Goal: Contribute content: Add original content to the website for others to see

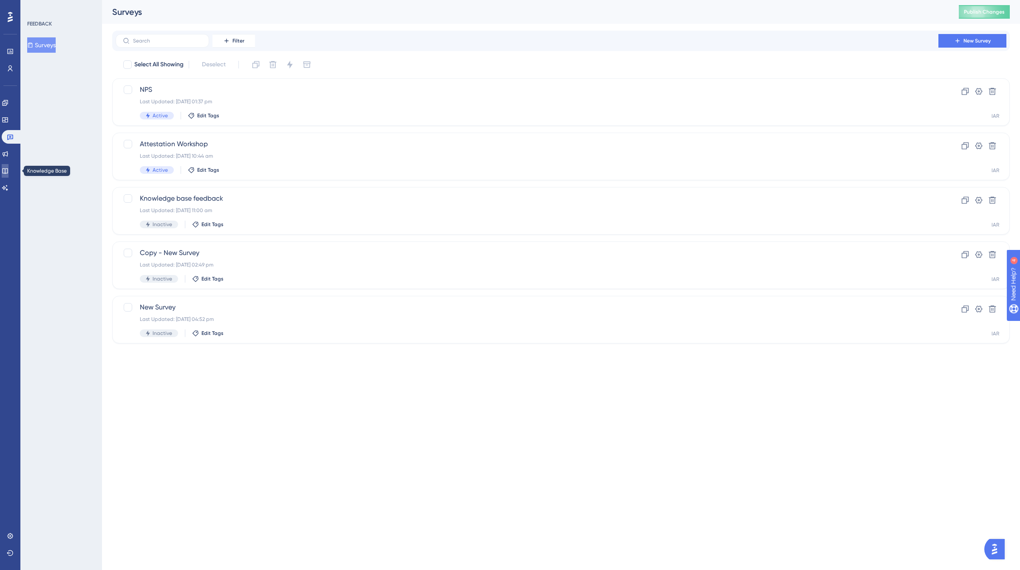
click at [8, 173] on icon at bounding box center [5, 170] width 7 height 7
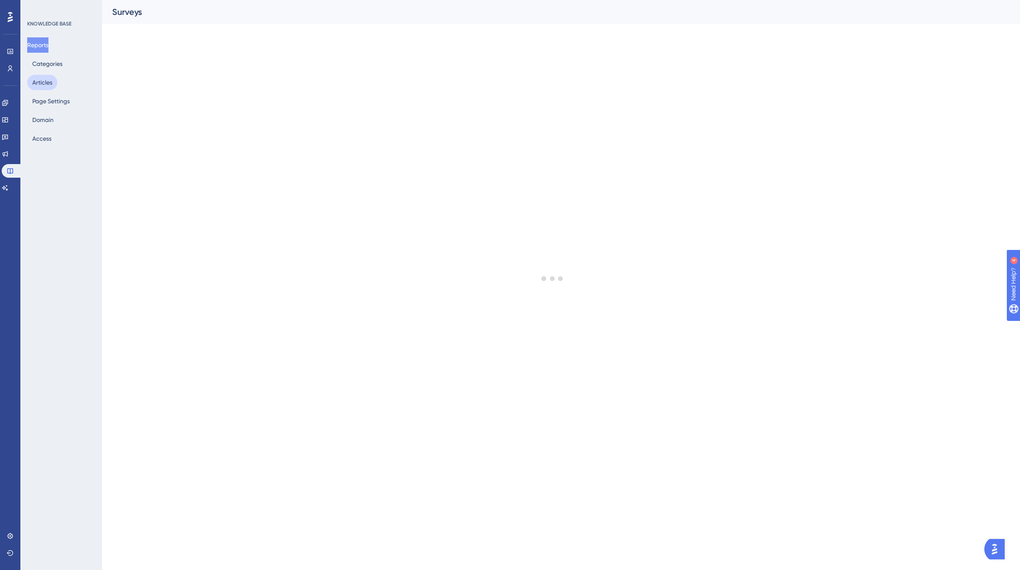
click at [42, 81] on button "Articles" at bounding box center [42, 82] width 30 height 15
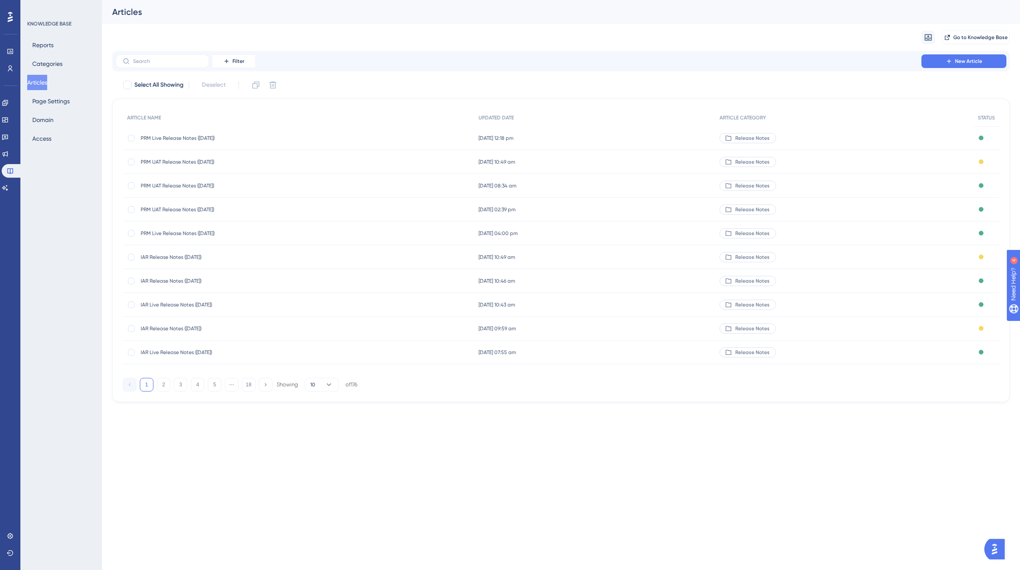
click at [211, 304] on span "IAR Live Release Notes ([DATE])" at bounding box center [209, 304] width 136 height 7
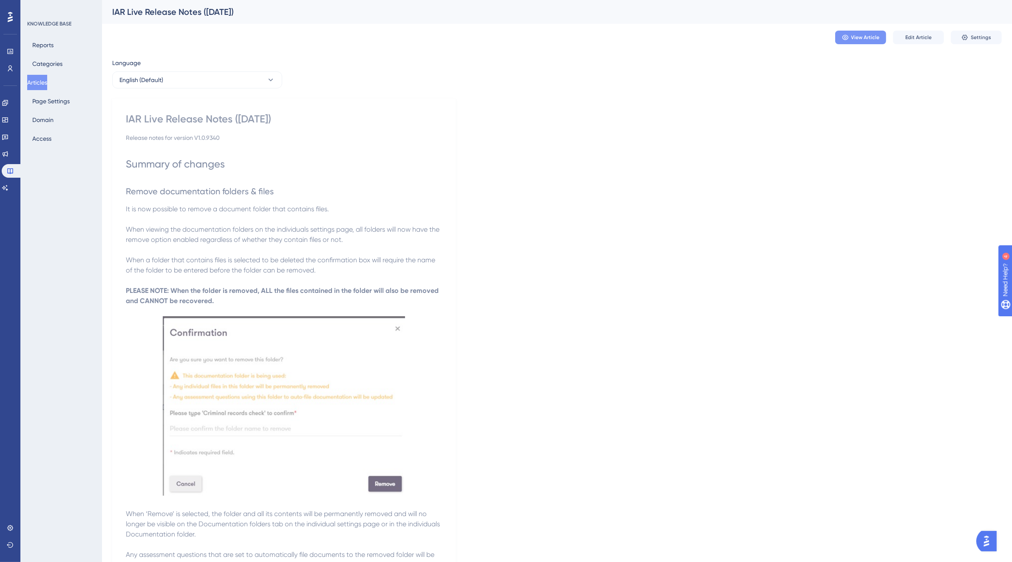
click at [855, 37] on span "View Article" at bounding box center [865, 37] width 28 height 7
click at [917, 34] on span "Edit Article" at bounding box center [918, 37] width 26 height 7
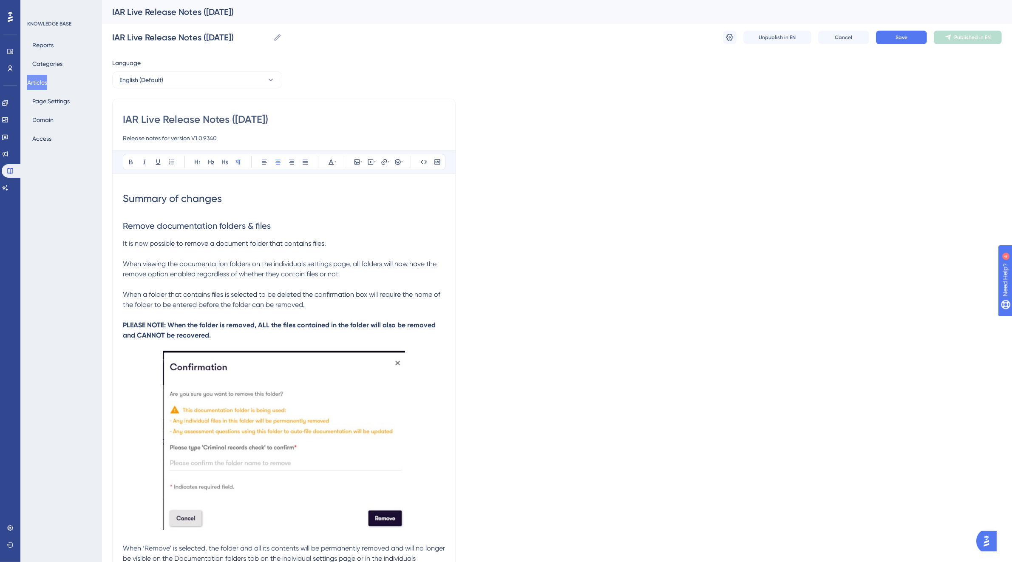
click at [228, 137] on input "Release notes for version V1.0.9340" at bounding box center [284, 138] width 322 height 10
type input "Release notes for version V1.0.9355"
click at [903, 39] on span "Save" at bounding box center [901, 37] width 12 height 7
click at [45, 86] on button "Articles" at bounding box center [37, 82] width 20 height 15
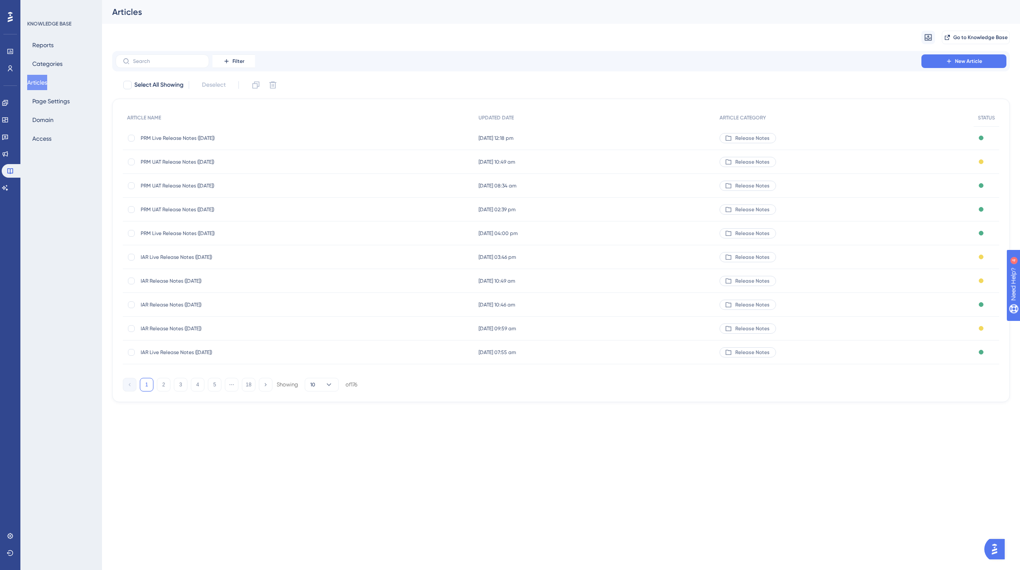
click at [207, 305] on span "IAR Release Notes ([DATE])" at bounding box center [209, 304] width 136 height 7
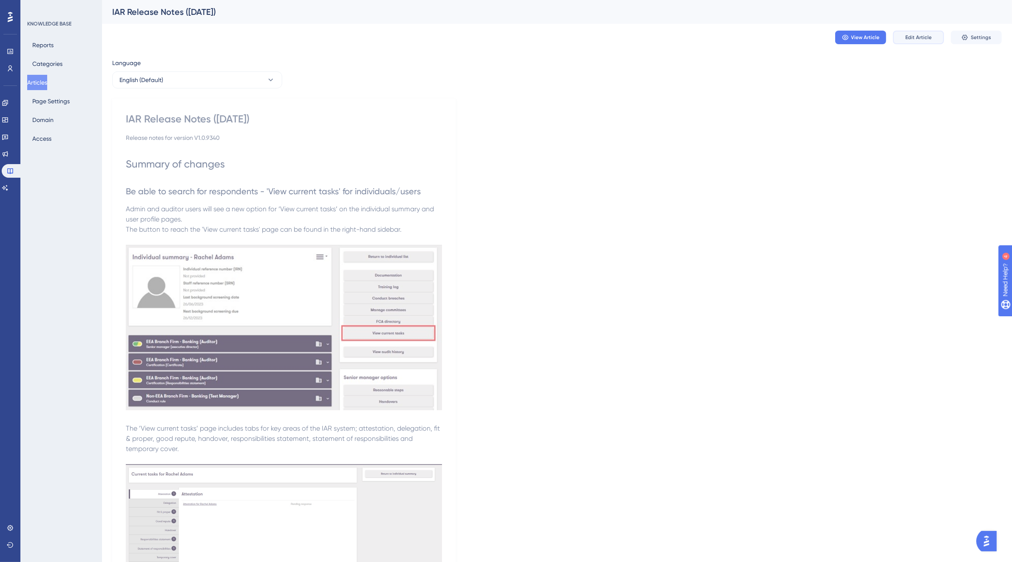
click at [904, 35] on button "Edit Article" at bounding box center [918, 38] width 51 height 14
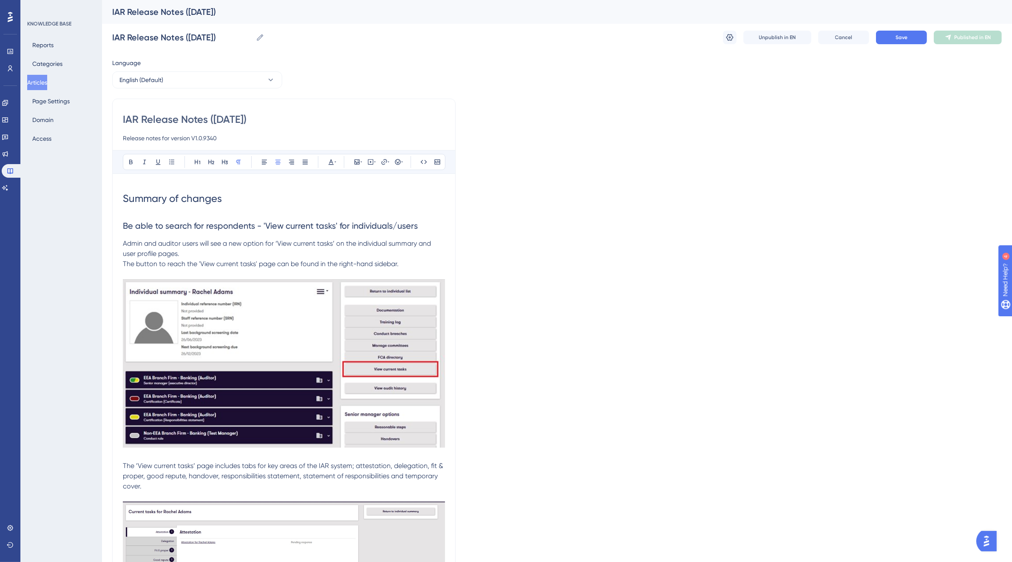
click at [224, 137] on input "Release notes for version V1.0.9340" at bounding box center [284, 138] width 322 height 10
type input "Release notes for version V1.0.9355"
click at [896, 37] on span "Save" at bounding box center [901, 37] width 12 height 7
click at [47, 79] on button "Articles" at bounding box center [37, 82] width 20 height 15
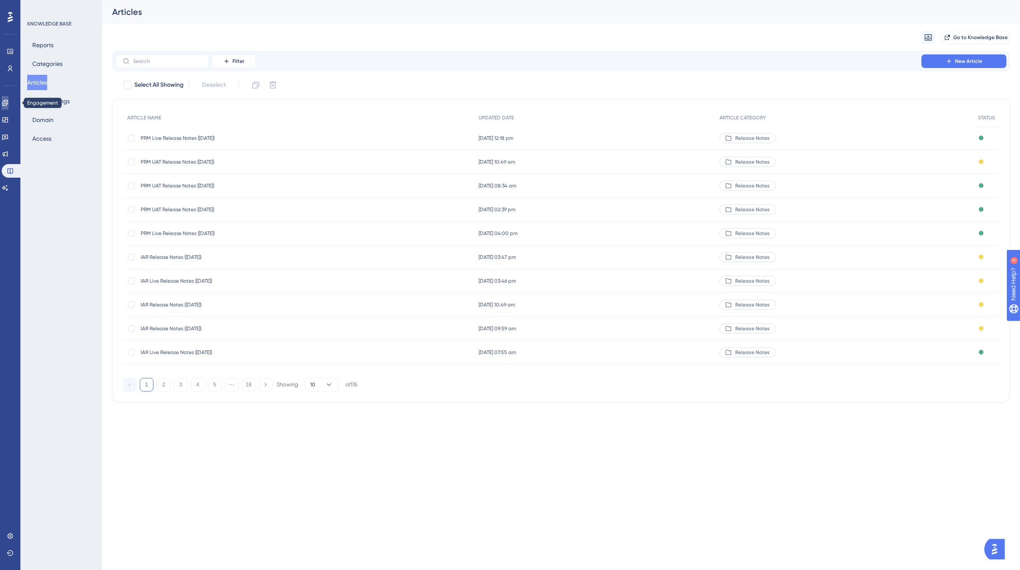
click at [4, 98] on link at bounding box center [5, 103] width 7 height 14
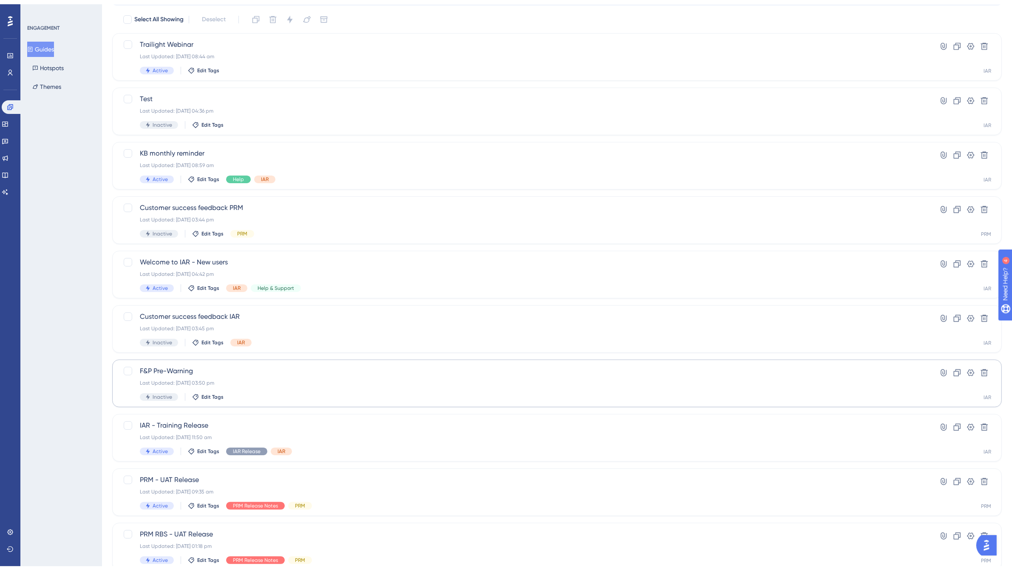
scroll to position [89, 0]
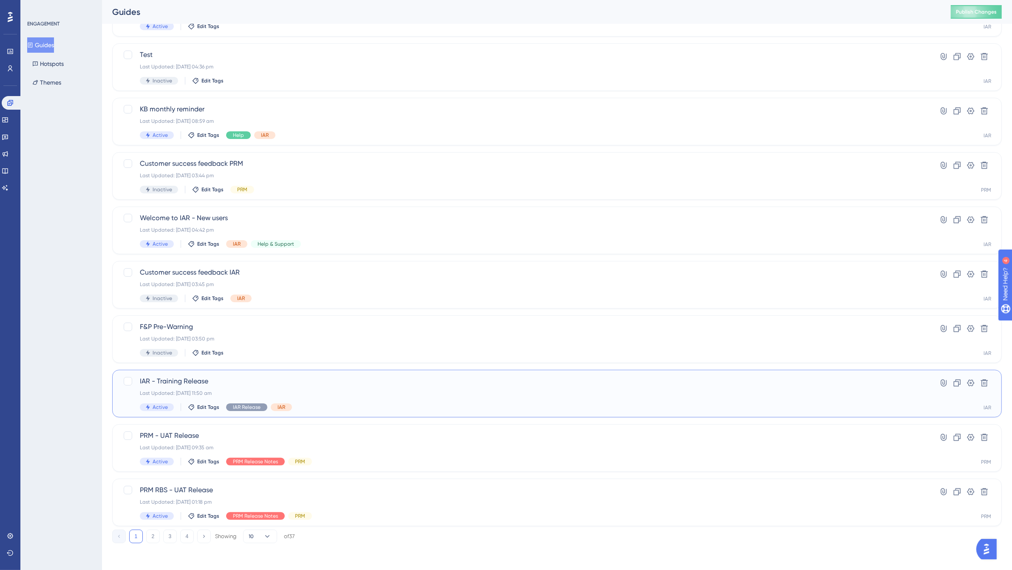
click at [191, 381] on span "IAR - Training Release" at bounding box center [523, 381] width 766 height 10
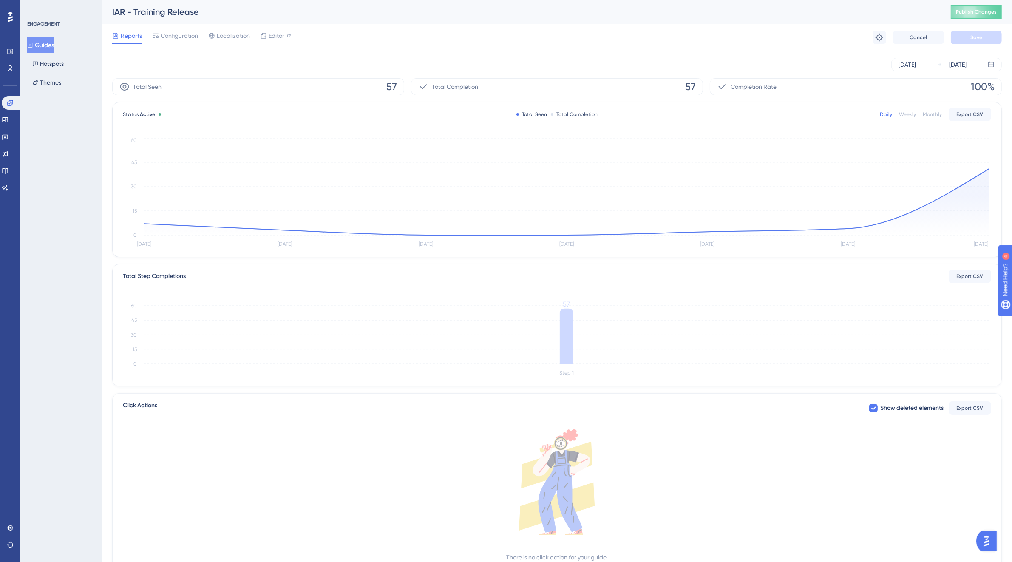
click at [45, 40] on button "Guides" at bounding box center [40, 44] width 27 height 15
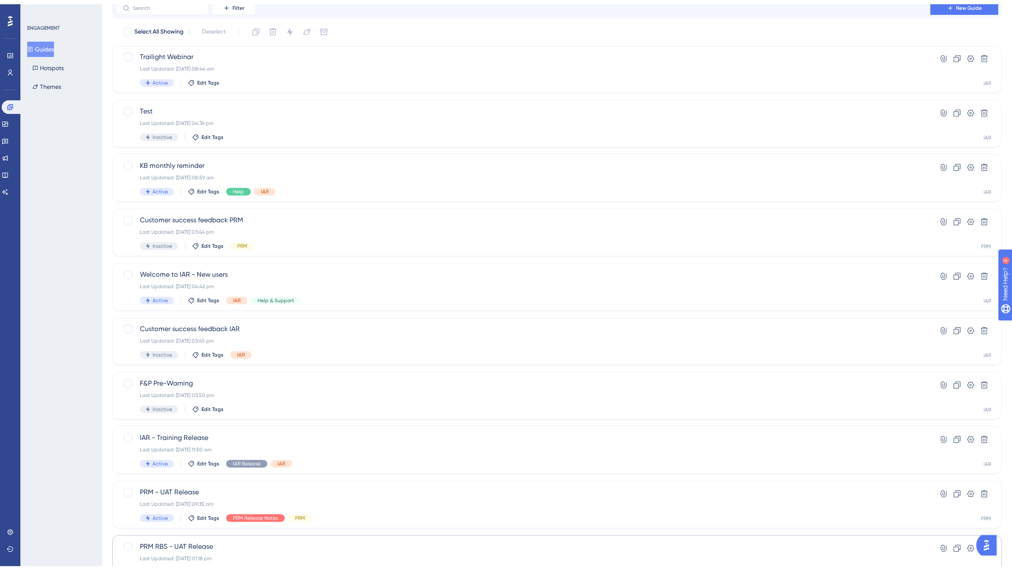
scroll to position [89, 0]
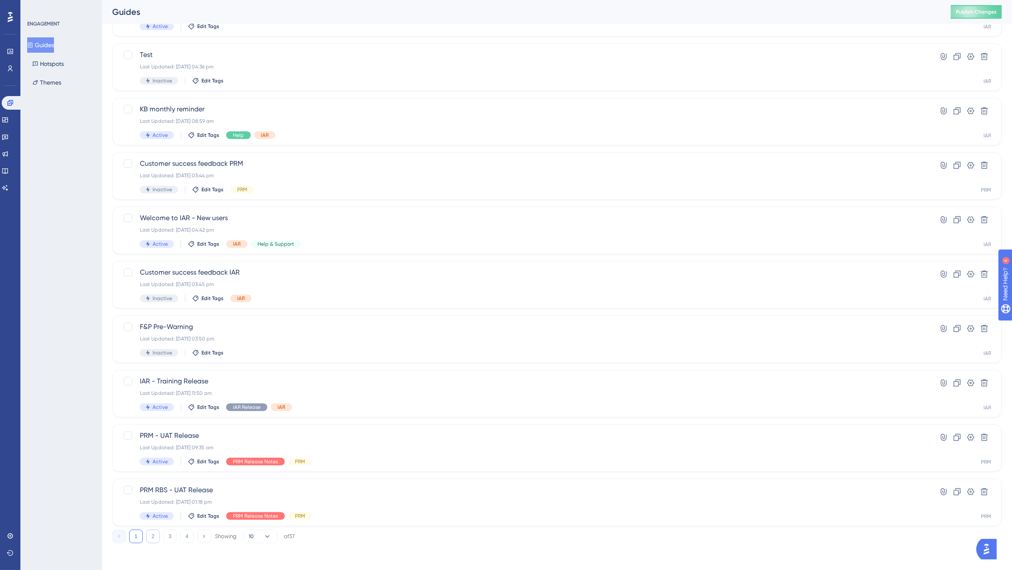
click at [153, 538] on button "2" at bounding box center [153, 537] width 14 height 14
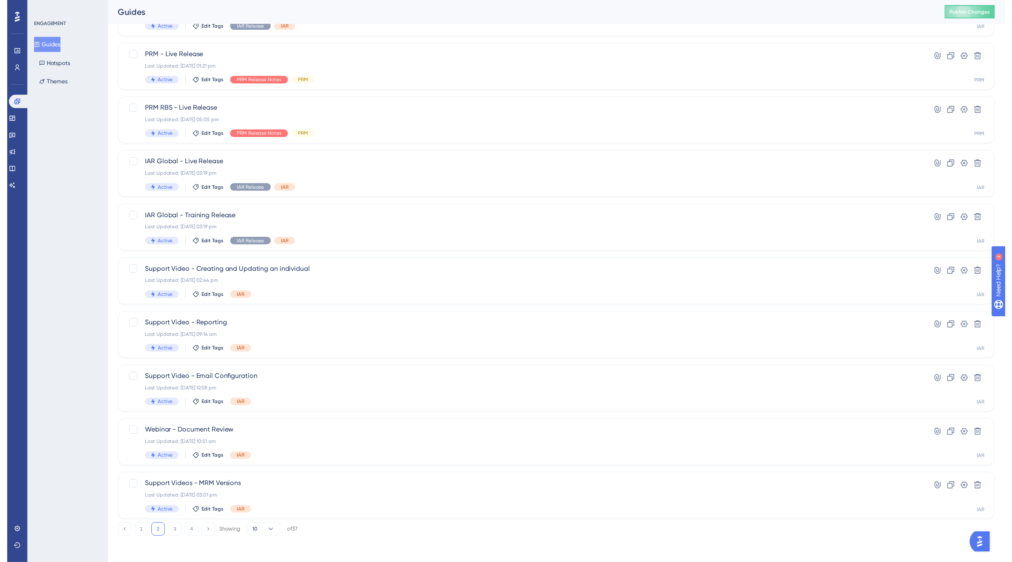
scroll to position [0, 0]
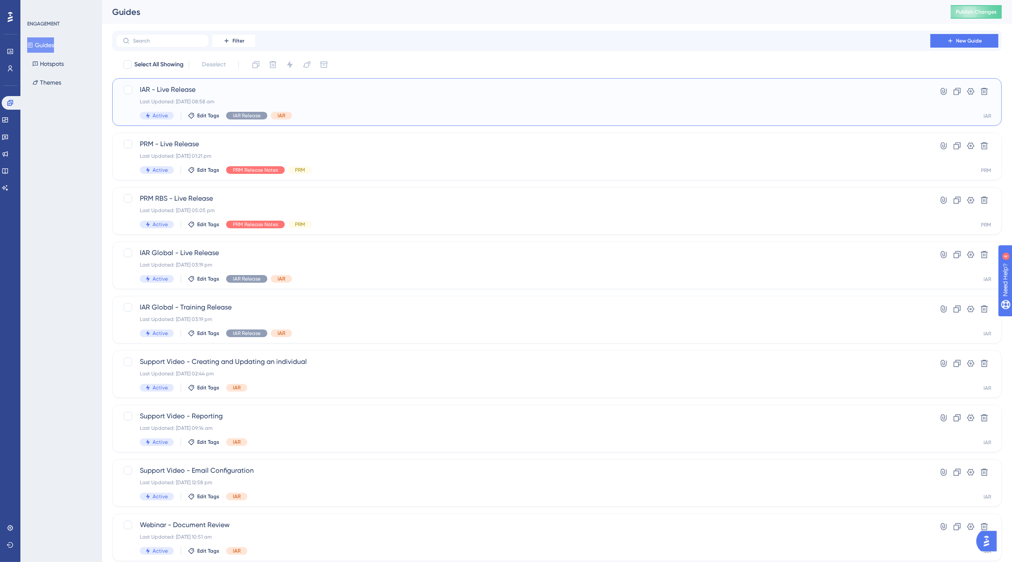
click at [218, 98] on div "Last Updated: [DATE] 08:58 am" at bounding box center [523, 101] width 766 height 7
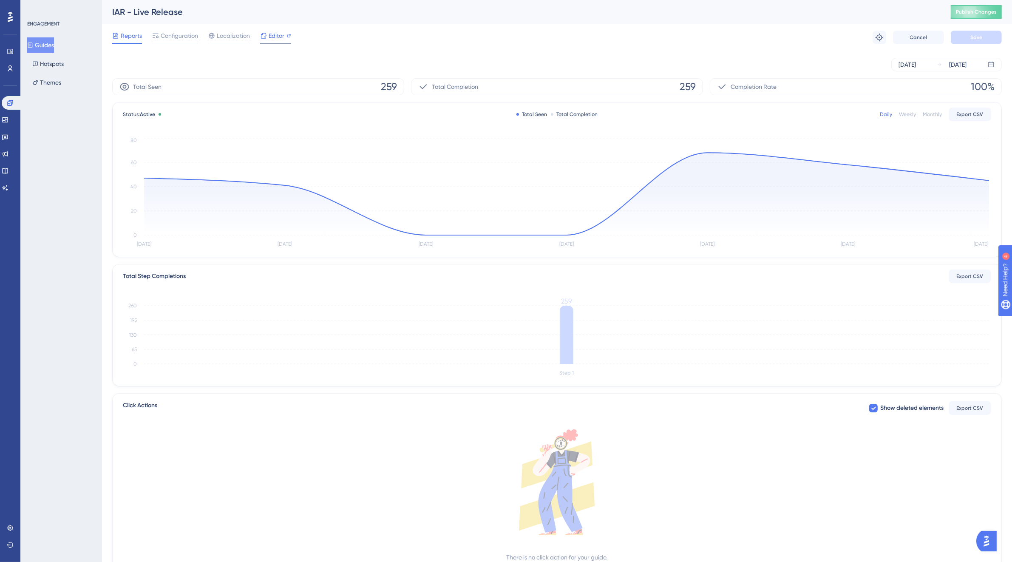
click at [266, 34] on div "Editor" at bounding box center [275, 36] width 31 height 10
click at [6, 154] on link at bounding box center [5, 154] width 7 height 14
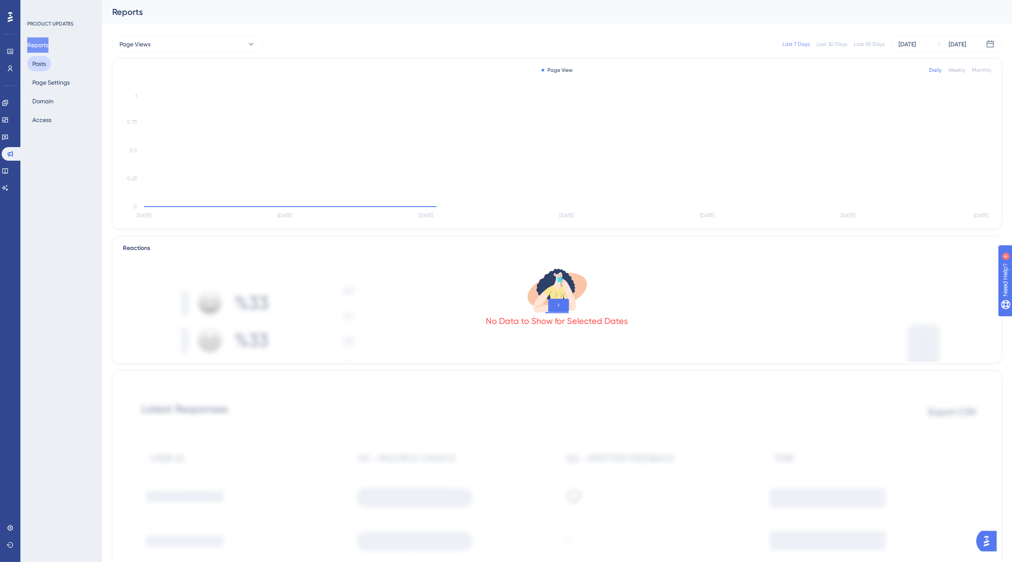
click at [41, 66] on button "Posts" at bounding box center [39, 63] width 24 height 15
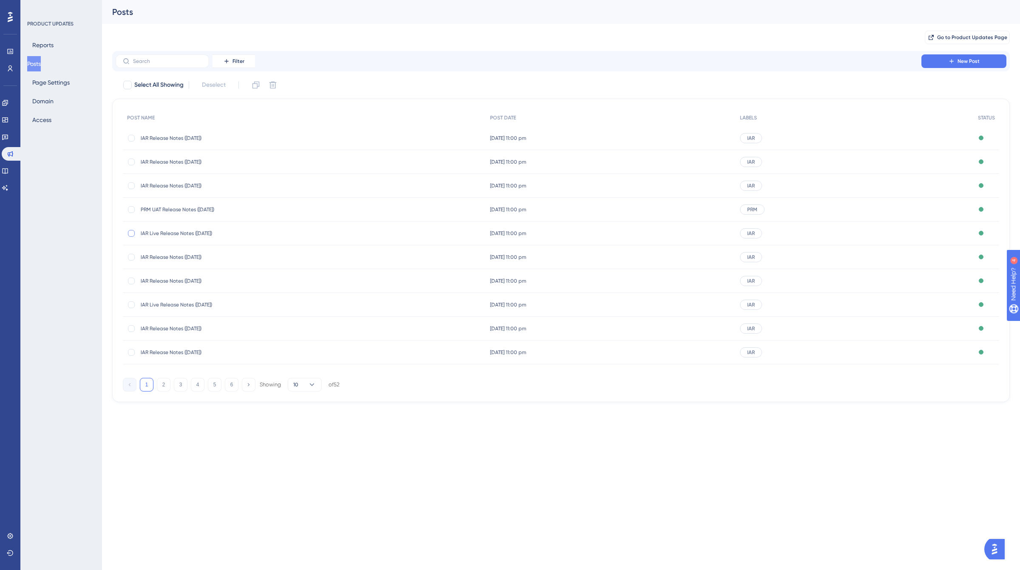
click at [130, 233] on div at bounding box center [131, 233] width 7 height 7
checkbox input "true"
click at [258, 86] on icon at bounding box center [255, 85] width 7 height 7
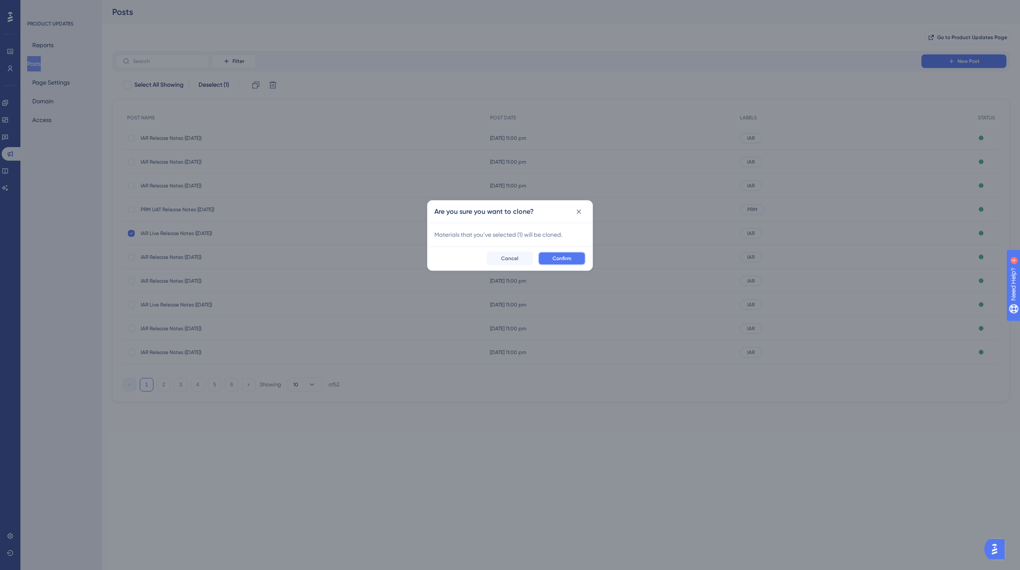
click at [555, 257] on span "Confirm" at bounding box center [561, 258] width 19 height 7
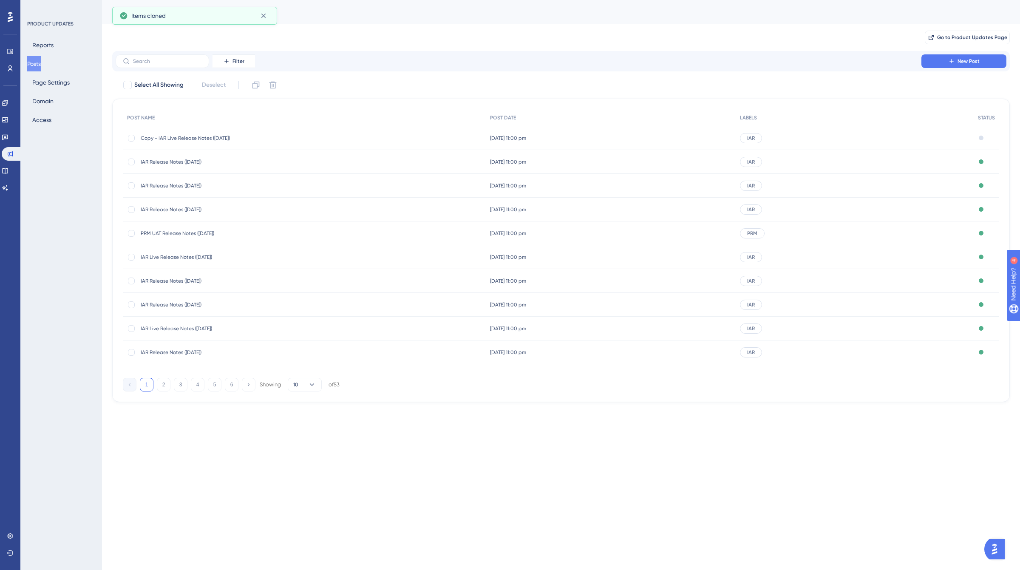
click at [181, 137] on span "Copy - IAR Live Release Notes ([DATE])" at bounding box center [209, 138] width 136 height 7
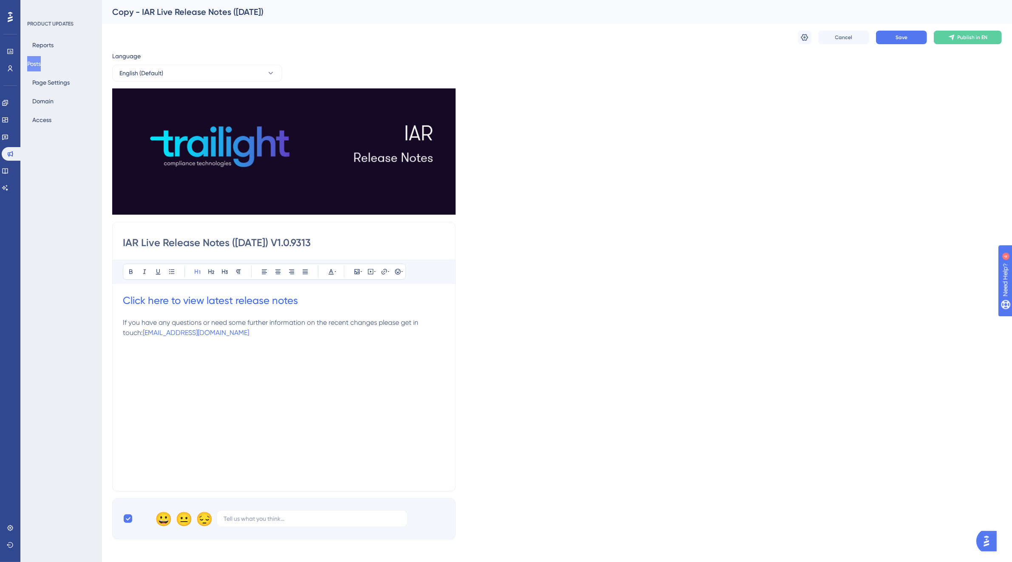
click at [309, 294] on h1 "Click here to view latest release notes" at bounding box center [284, 301] width 322 height 14
drag, startPoint x: 422, startPoint y: 324, endPoint x: 321, endPoint y: 328, distance: 100.8
click at [321, 328] on div "Bold Italic Underline Bullet Point Heading 1 Heading 2 Heading 3 Normal Align L…" at bounding box center [284, 370] width 322 height 221
click at [331, 313] on p at bounding box center [284, 312] width 322 height 10
click at [313, 301] on h1 "Click here to view latest release notes" at bounding box center [284, 301] width 322 height 14
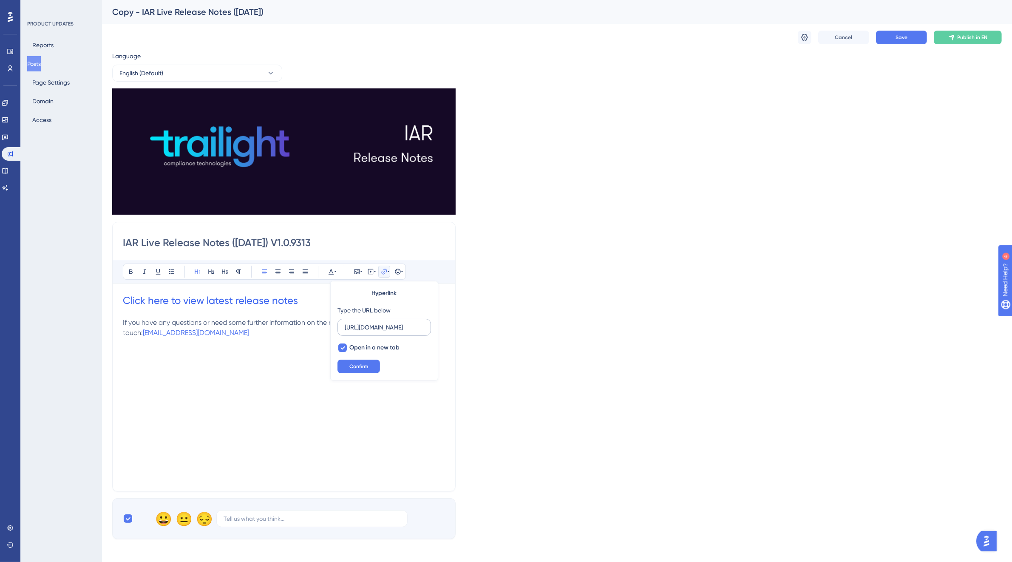
drag, startPoint x: 423, startPoint y: 328, endPoint x: 345, endPoint y: 332, distance: 78.8
click at [345, 332] on label "[URL][DOMAIN_NAME]" at bounding box center [383, 327] width 93 height 17
click at [345, 332] on input "[URL][DOMAIN_NAME]" at bounding box center [384, 327] width 79 height 9
type input "[URL][DOMAIN_NAME]"
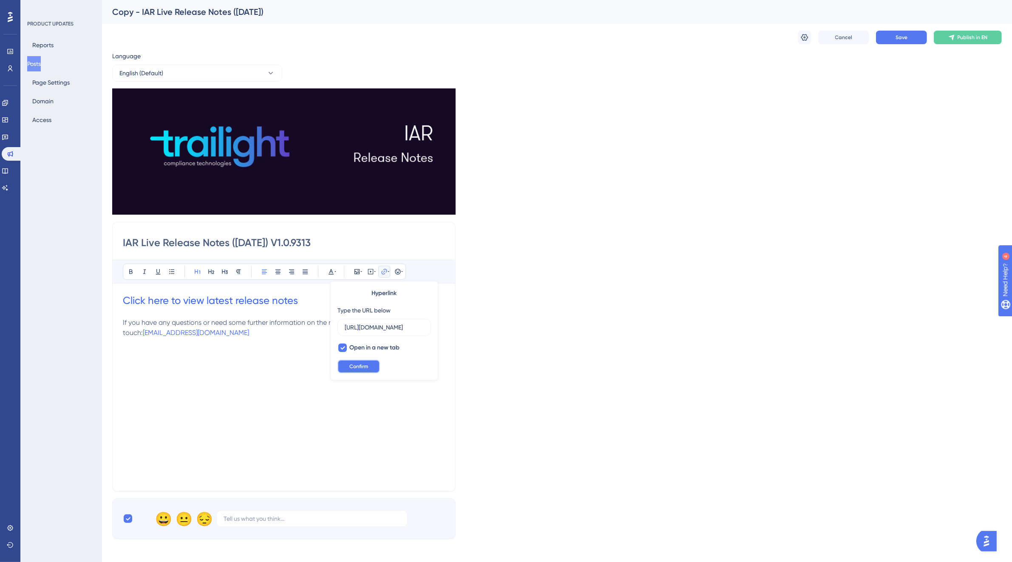
click at [347, 364] on button "Confirm" at bounding box center [358, 367] width 42 height 14
click at [339, 241] on input "IAR Live Release Notes ([DATE]) V1.0.9313" at bounding box center [284, 243] width 322 height 14
click at [247, 239] on input "IAR Live Release Notes ([DATE]) V1.0.9355" at bounding box center [284, 243] width 322 height 14
click at [260, 238] on input "IAR Live Release Notes ([DATE]) V1.0.9355" at bounding box center [284, 243] width 322 height 14
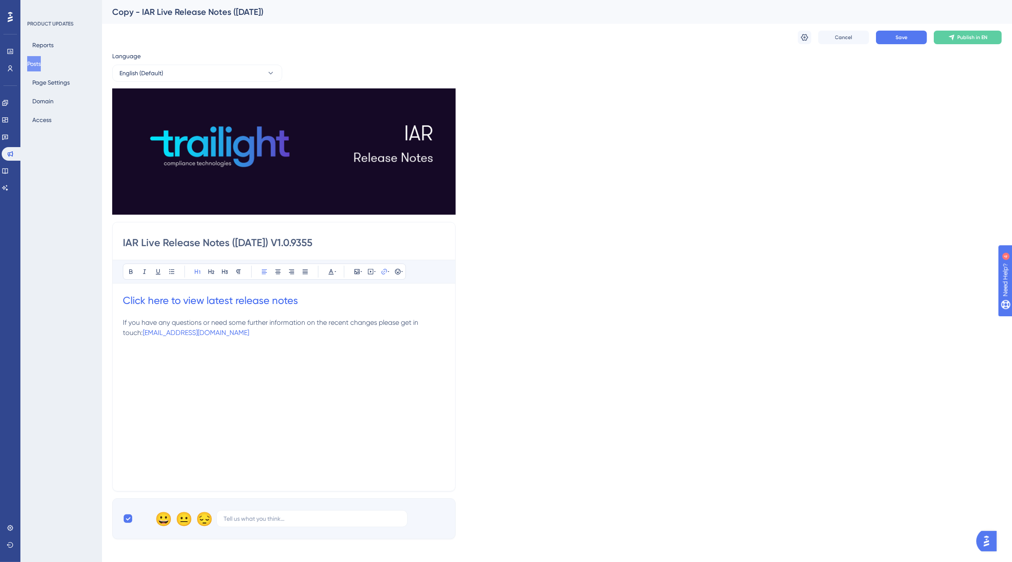
type input "IAR Live Release Notes ([DATE]) V1.0.9355"
click at [281, 436] on div "Click here to view latest release notes If you have any questions or need some …" at bounding box center [284, 387] width 322 height 187
click at [909, 37] on button "Save" at bounding box center [901, 38] width 51 height 14
click at [802, 35] on icon at bounding box center [804, 37] width 8 height 8
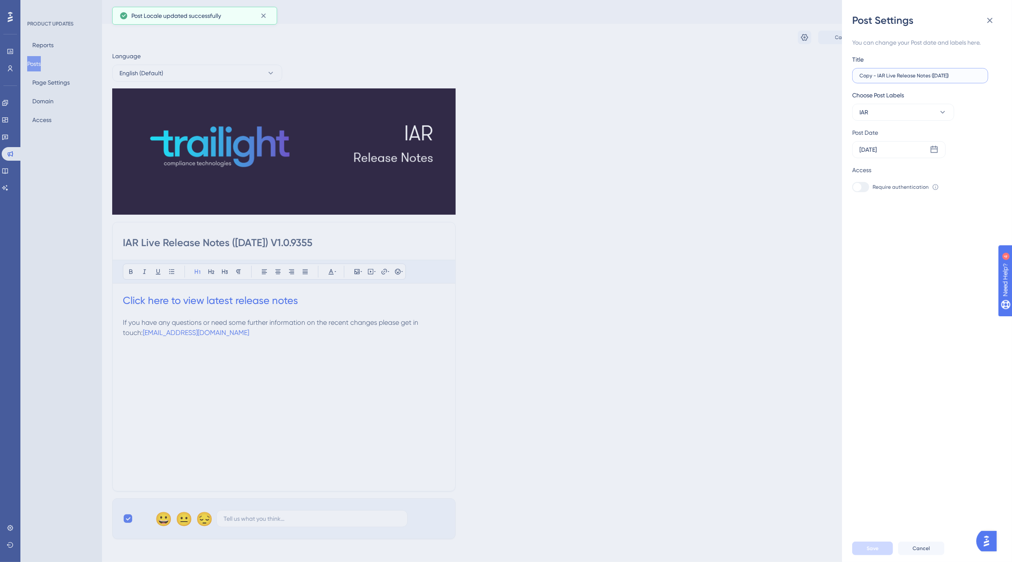
drag, startPoint x: 876, startPoint y: 75, endPoint x: 850, endPoint y: 76, distance: 26.0
click at [850, 76] on div "Post Settings You can change your Post date and labels here. Title Copy - IAR L…" at bounding box center [927, 281] width 170 height 562
click at [919, 73] on input "IAR Live Release Notes ([DATE])" at bounding box center [920, 76] width 122 height 6
click at [927, 71] on label "IAR Live Release Notes [DATE])" at bounding box center [920, 75] width 136 height 15
click at [927, 73] on input "IAR Live Release Notes [DATE])" at bounding box center [920, 76] width 122 height 6
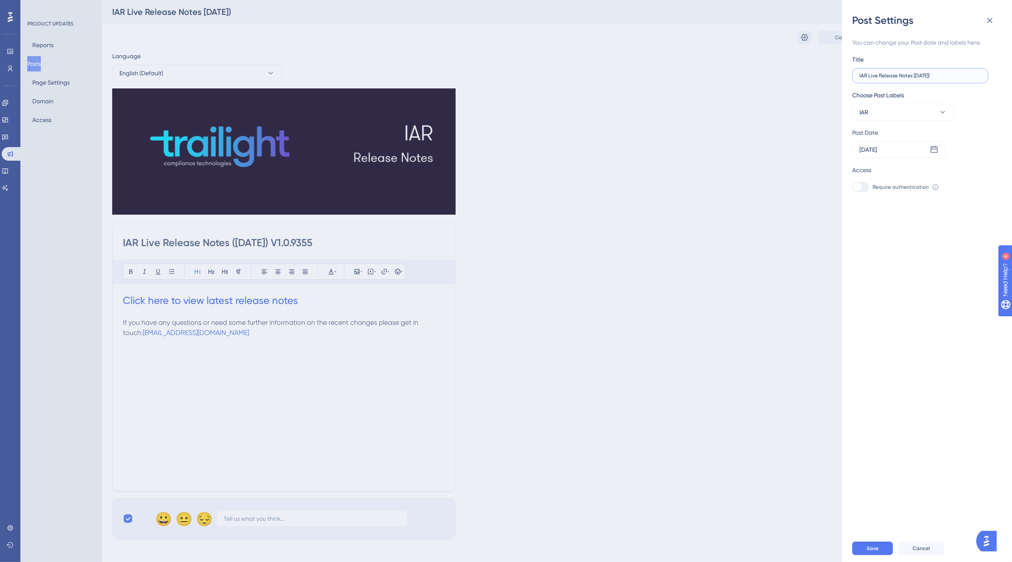
click at [926, 73] on input "IAR Live Release Notes [DATE])" at bounding box center [920, 76] width 122 height 6
type input "IAR Live Release Notes [DATE])"
click at [890, 155] on div "[DATE]" at bounding box center [898, 149] width 93 height 17
click at [985, 173] on icon at bounding box center [985, 174] width 6 height 8
click at [910, 256] on button "13" at bounding box center [905, 253] width 14 height 14
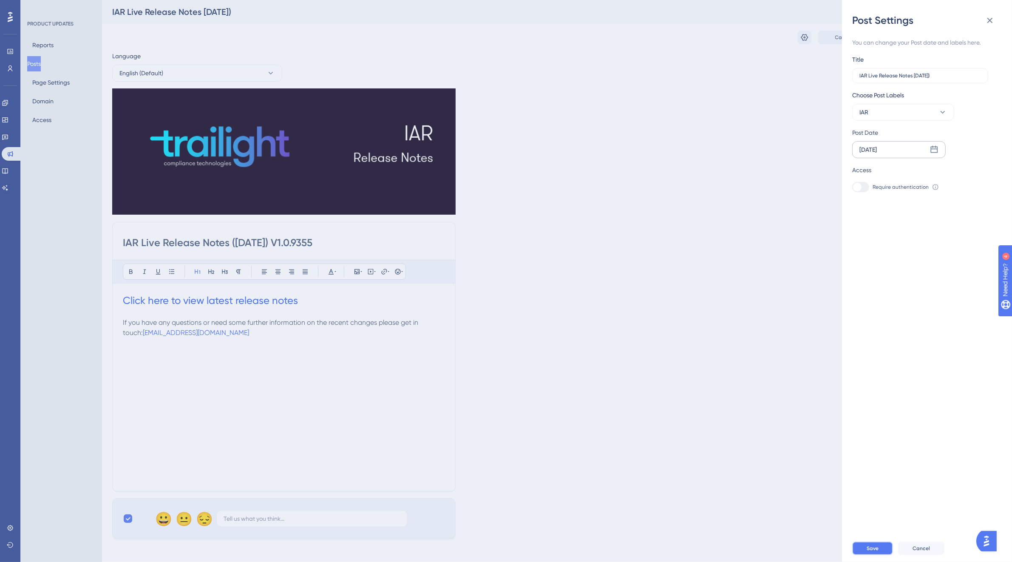
click at [878, 552] on span "Save" at bounding box center [873, 548] width 12 height 7
click at [579, 387] on div "Post Settings You can change your Post date and labels here. Title IAR Live Rel…" at bounding box center [506, 281] width 1012 height 562
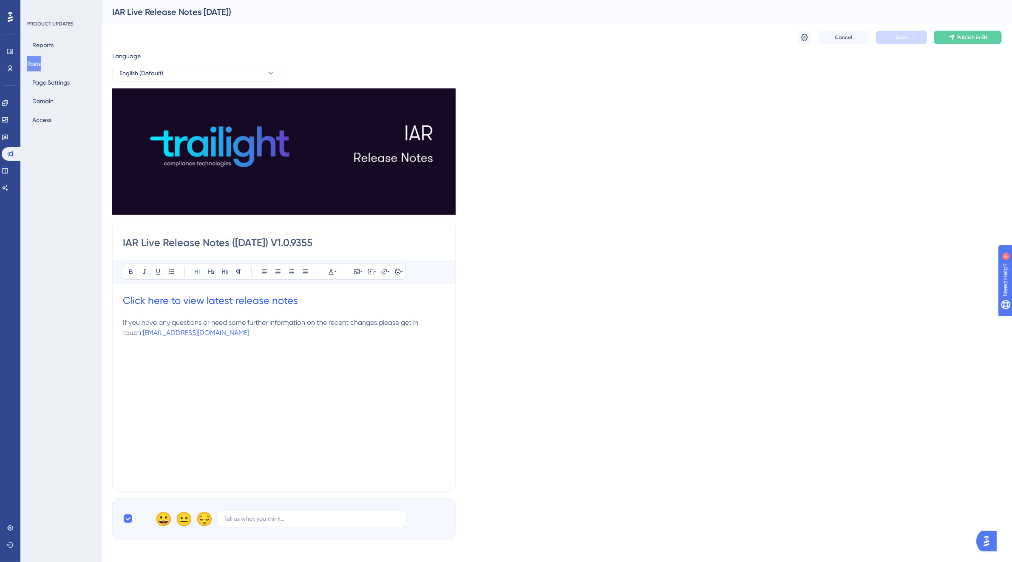
click at [691, 202] on div "Language English (Default) Insert an Image Delete IAR Live Release Notes ([DATE…" at bounding box center [557, 295] width 890 height 488
click at [6, 171] on icon at bounding box center [5, 170] width 7 height 7
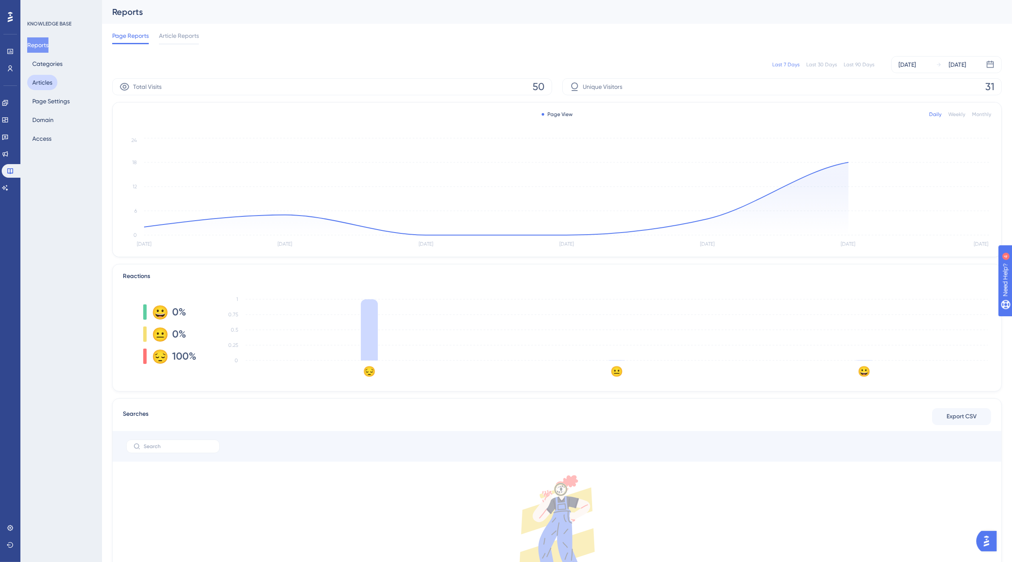
click at [43, 85] on button "Articles" at bounding box center [42, 82] width 30 height 15
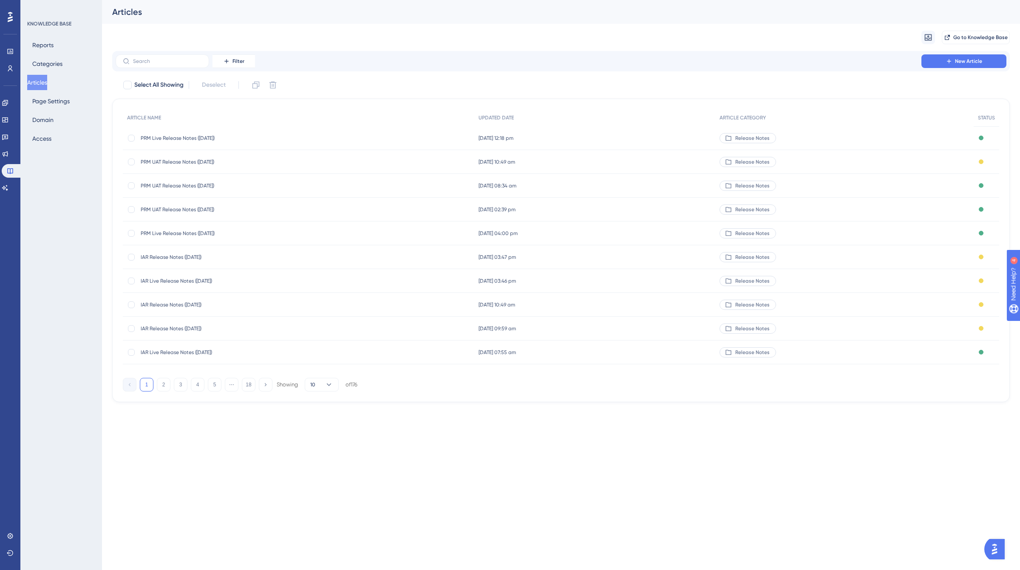
click at [213, 285] on div "IAR Live Release Notes ([DATE]) IAR Live Release Notes ([DATE])" at bounding box center [209, 281] width 136 height 24
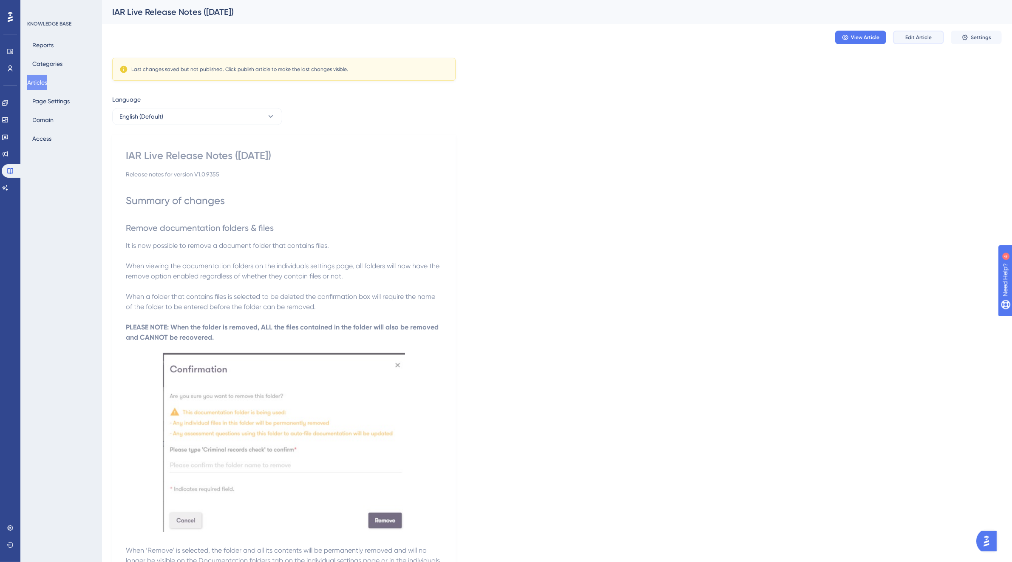
click at [910, 36] on span "Edit Article" at bounding box center [918, 37] width 26 height 7
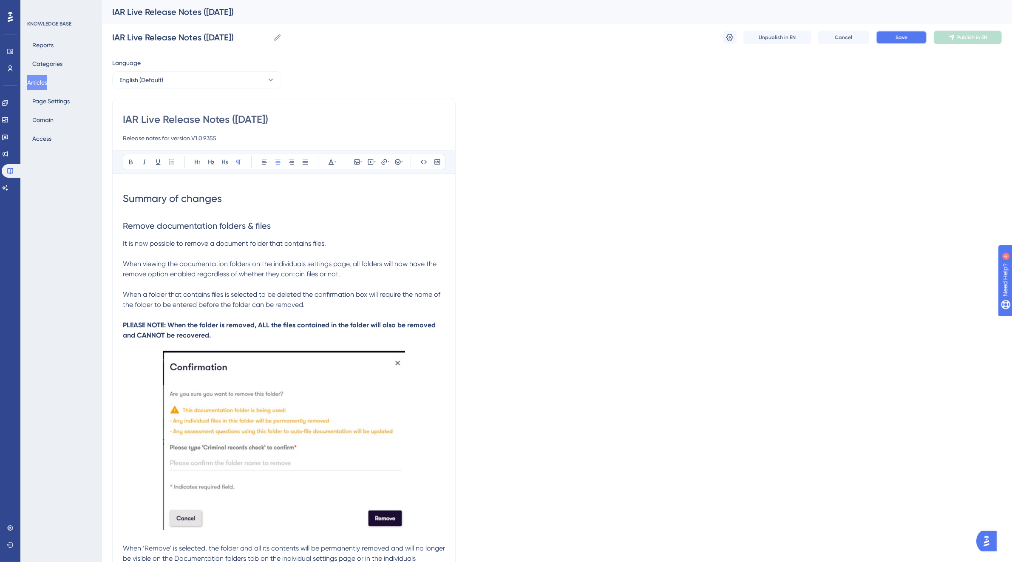
click at [908, 43] on button "Save" at bounding box center [901, 38] width 51 height 14
click at [958, 39] on span "Publish in EN" at bounding box center [973, 37] width 30 height 7
